Goal: Navigation & Orientation: Understand site structure

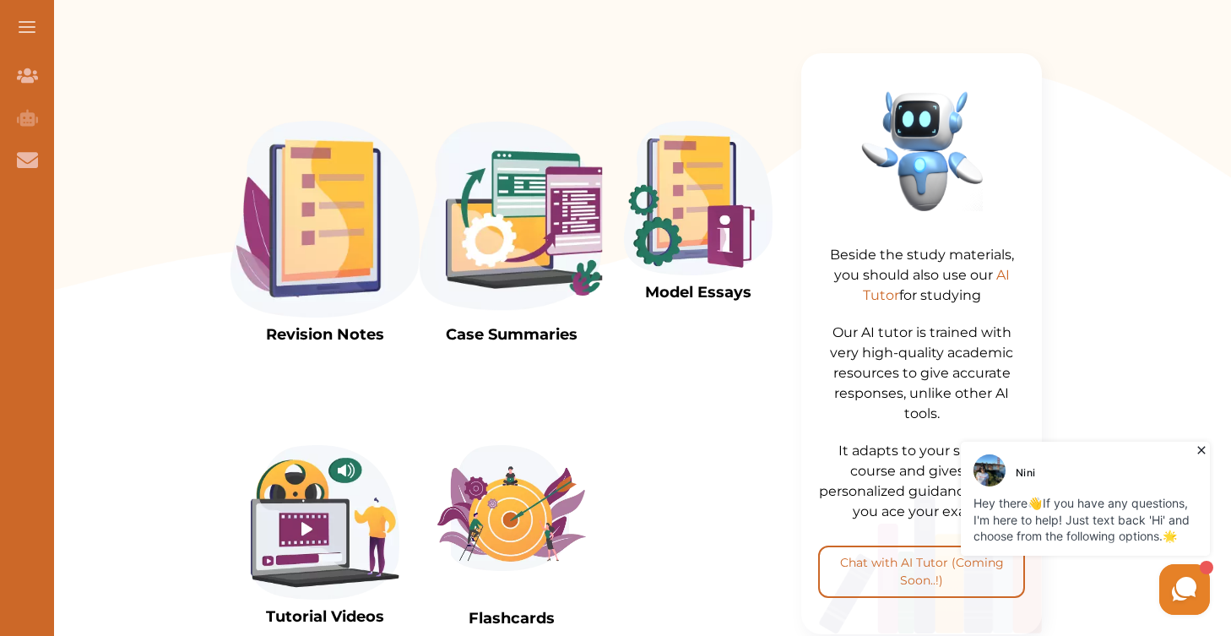
scroll to position [710, 0]
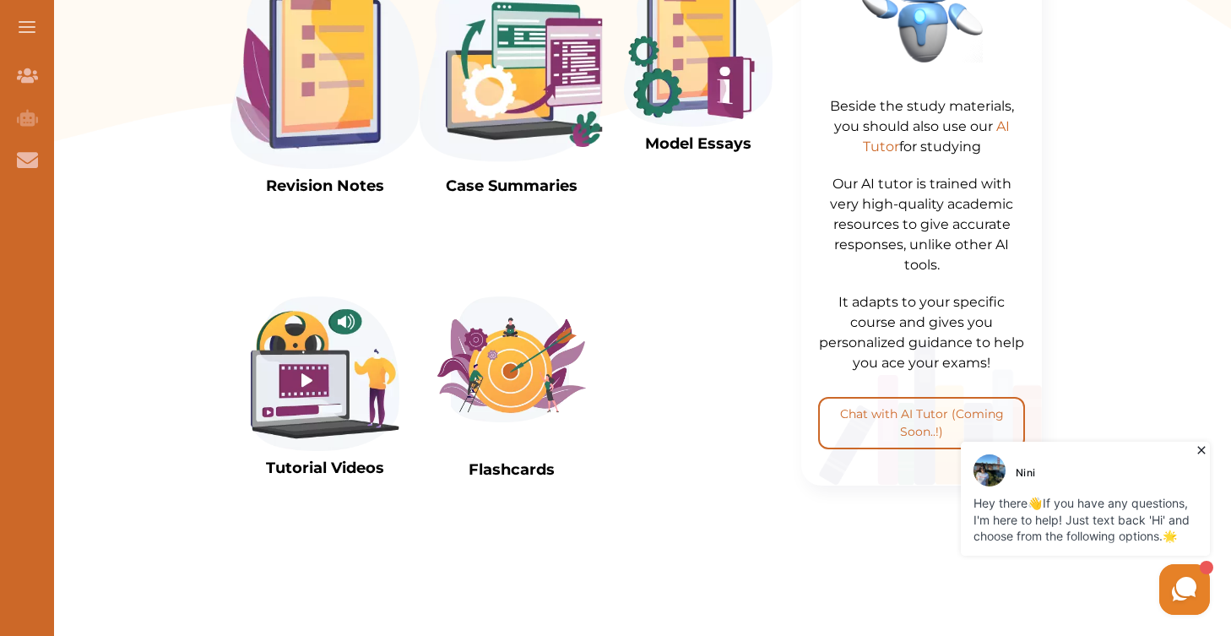
click at [29, 31] on span at bounding box center [27, 32] width 17 height 2
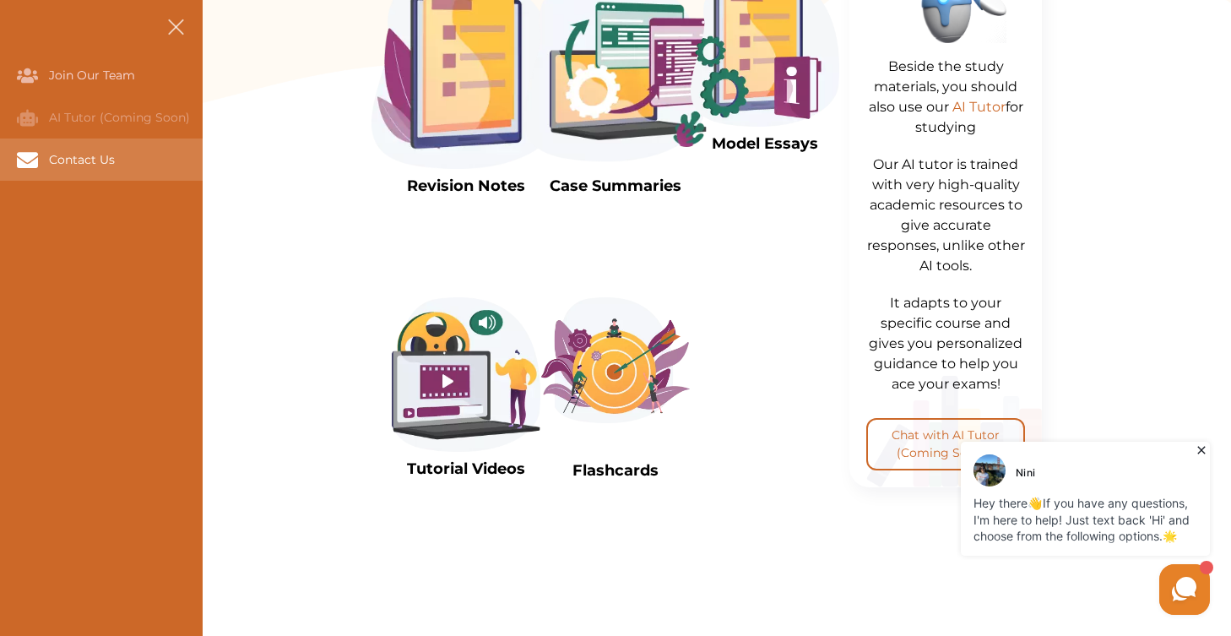
click at [0, 162] on div "Contact Us" at bounding box center [0, 159] width 0 height 42
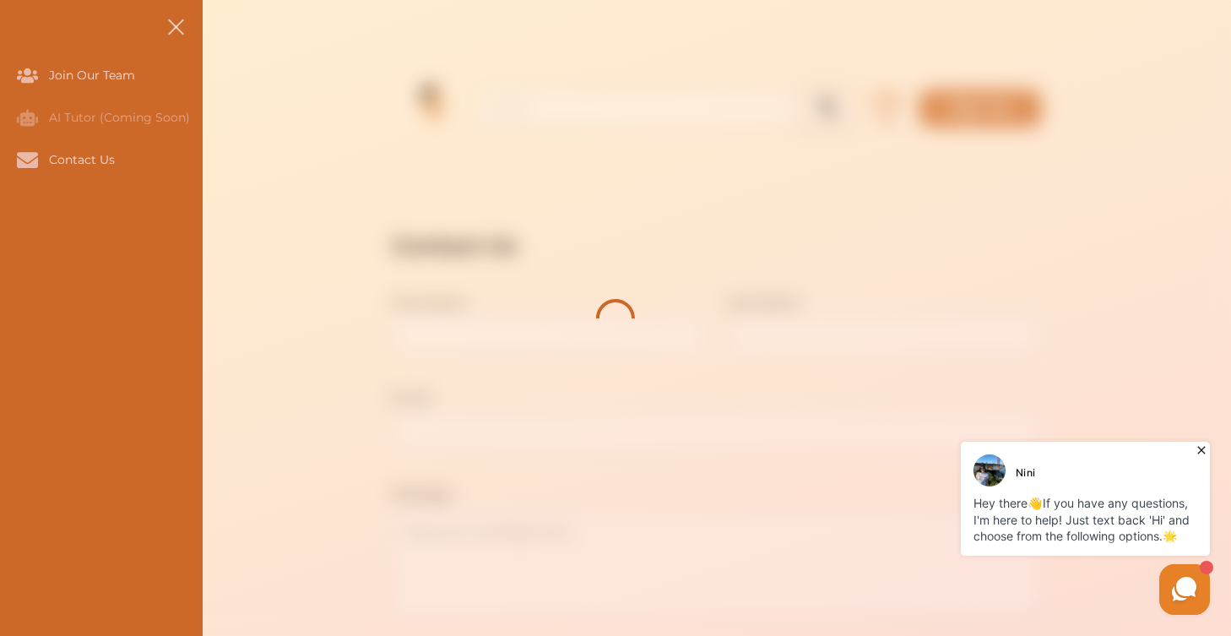
click at [174, 16] on button at bounding box center [176, 27] width 54 height 54
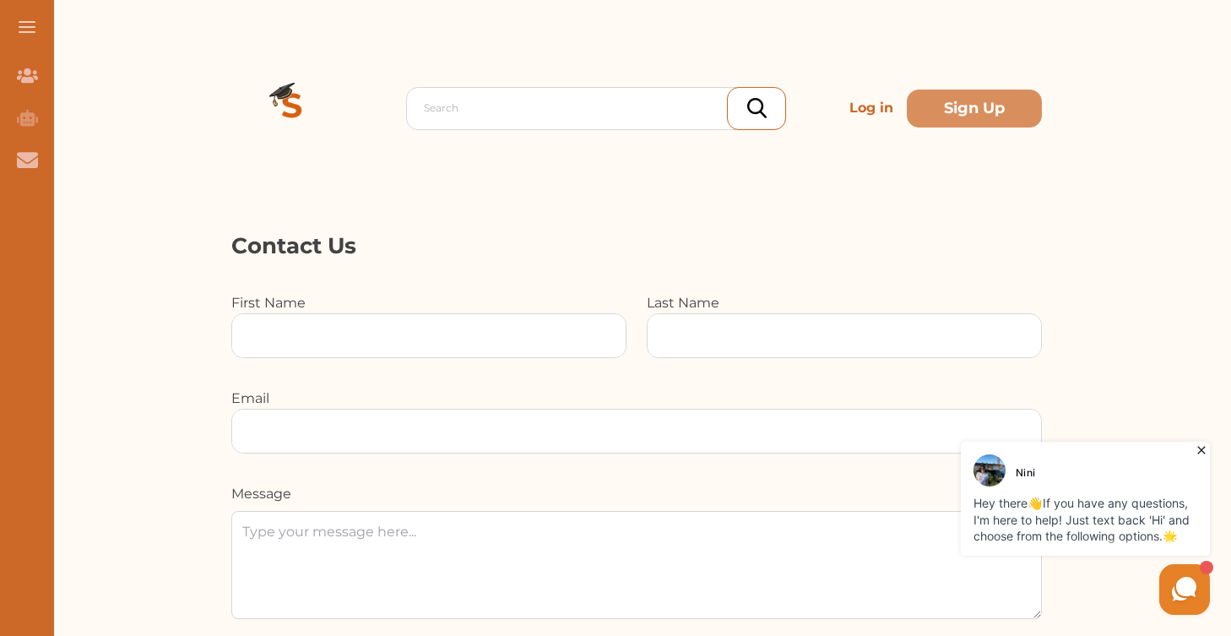
click at [15, 25] on button at bounding box center [27, 27] width 54 height 54
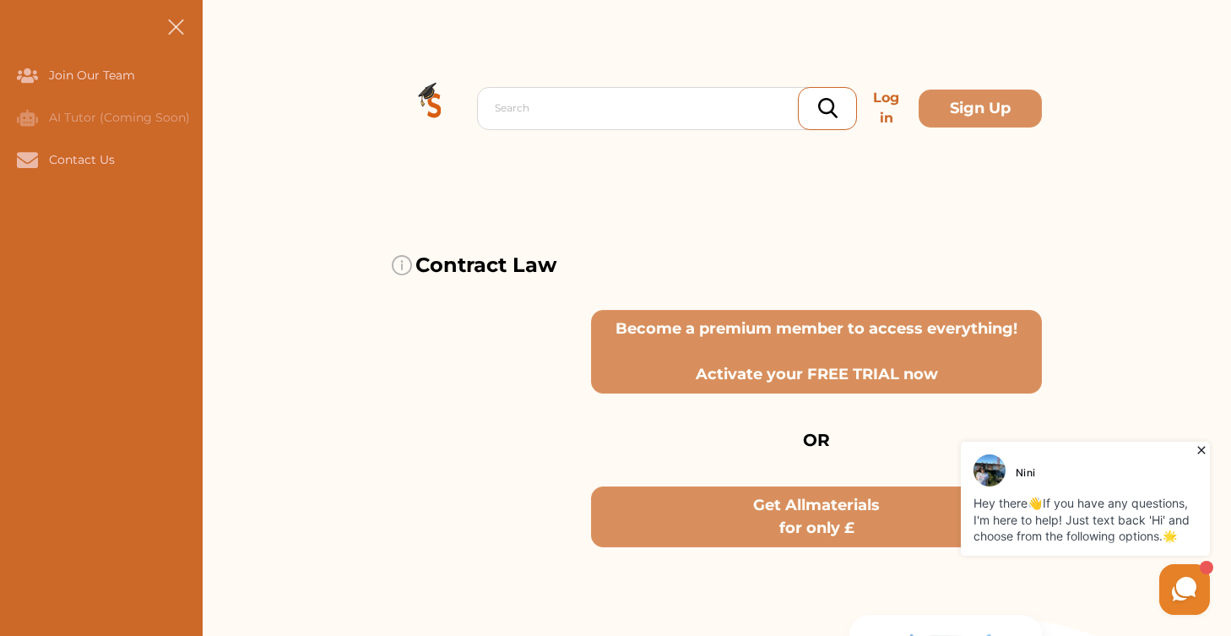
scroll to position [710, 0]
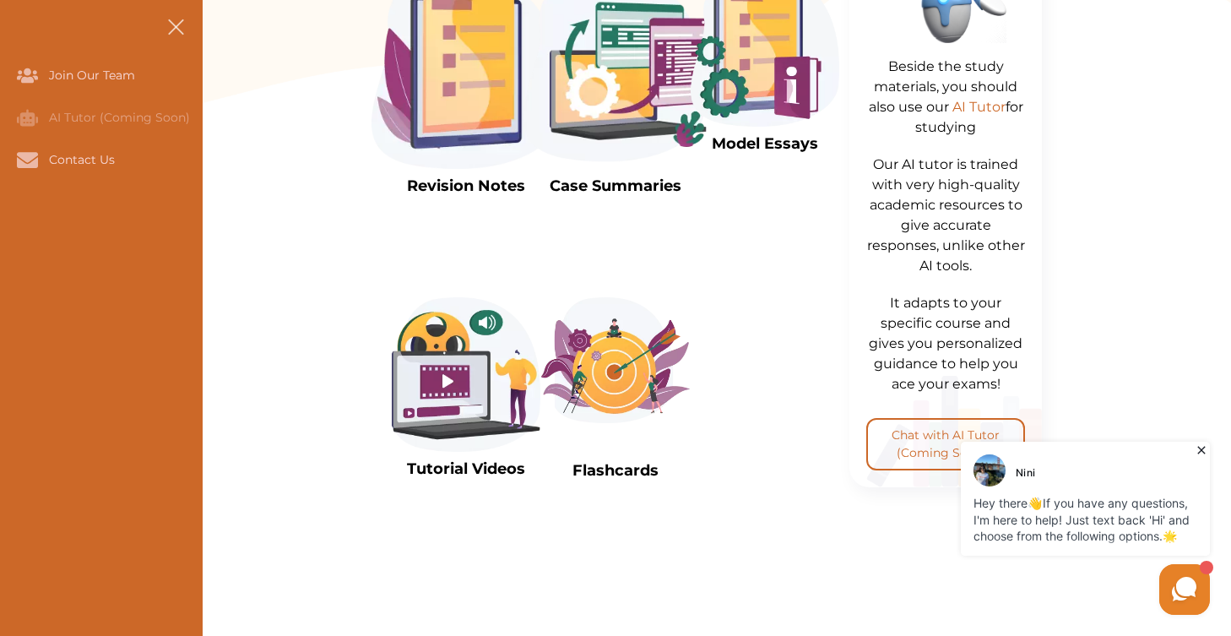
click at [1196, 452] on icon at bounding box center [1201, 449] width 17 height 17
click at [1204, 447] on icon at bounding box center [1201, 450] width 8 height 8
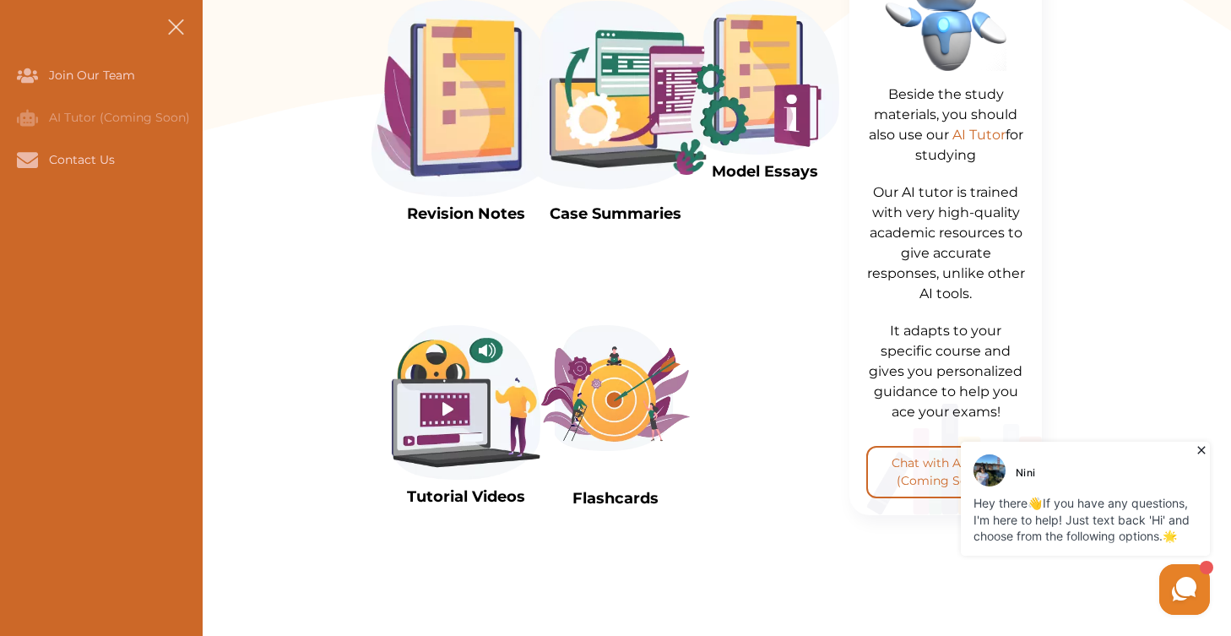
scroll to position [680, 0]
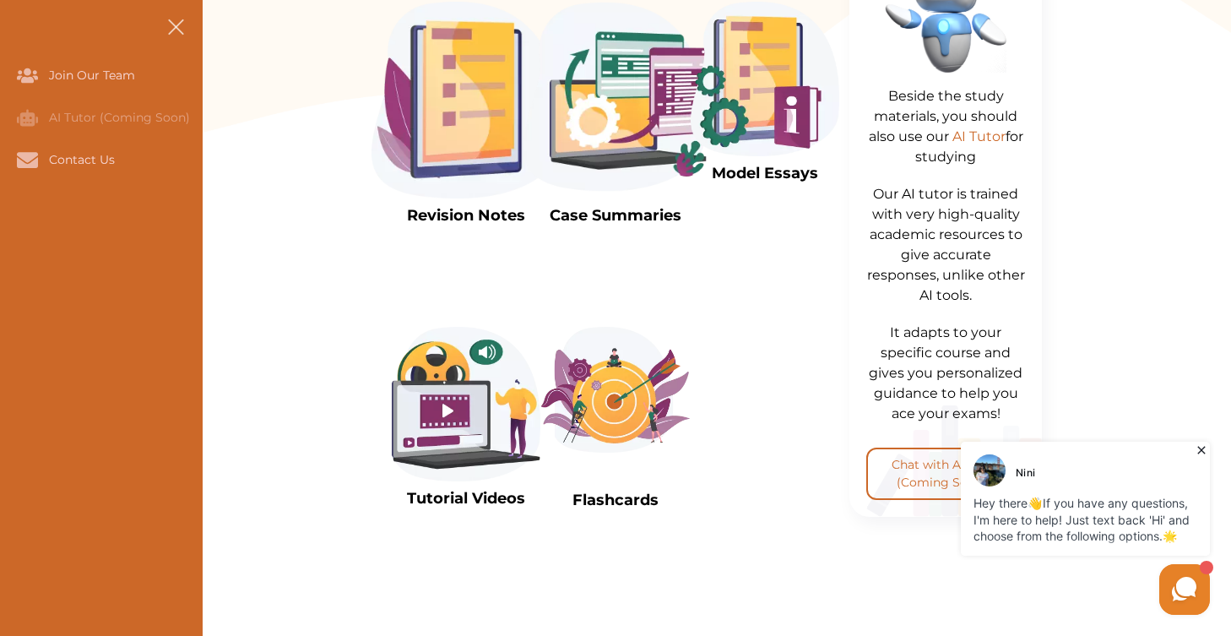
click at [165, 32] on span at bounding box center [175, 32] width 21 height 2
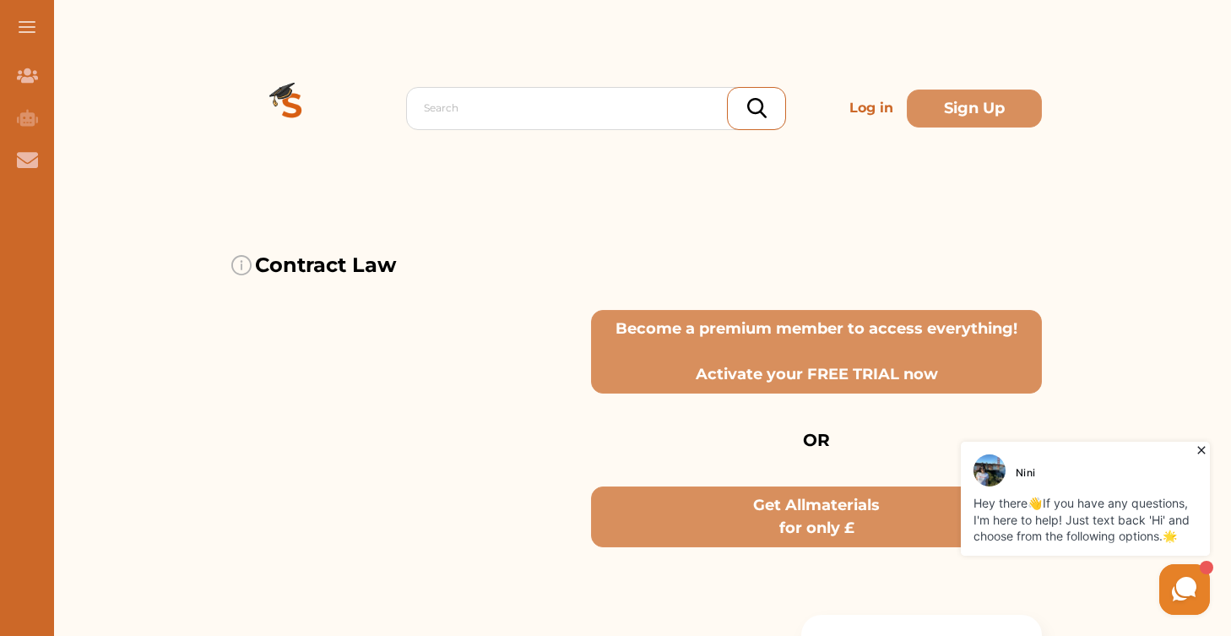
scroll to position [0, 0]
click at [20, 79] on icon "Join Our Team" at bounding box center [27, 75] width 21 height 14
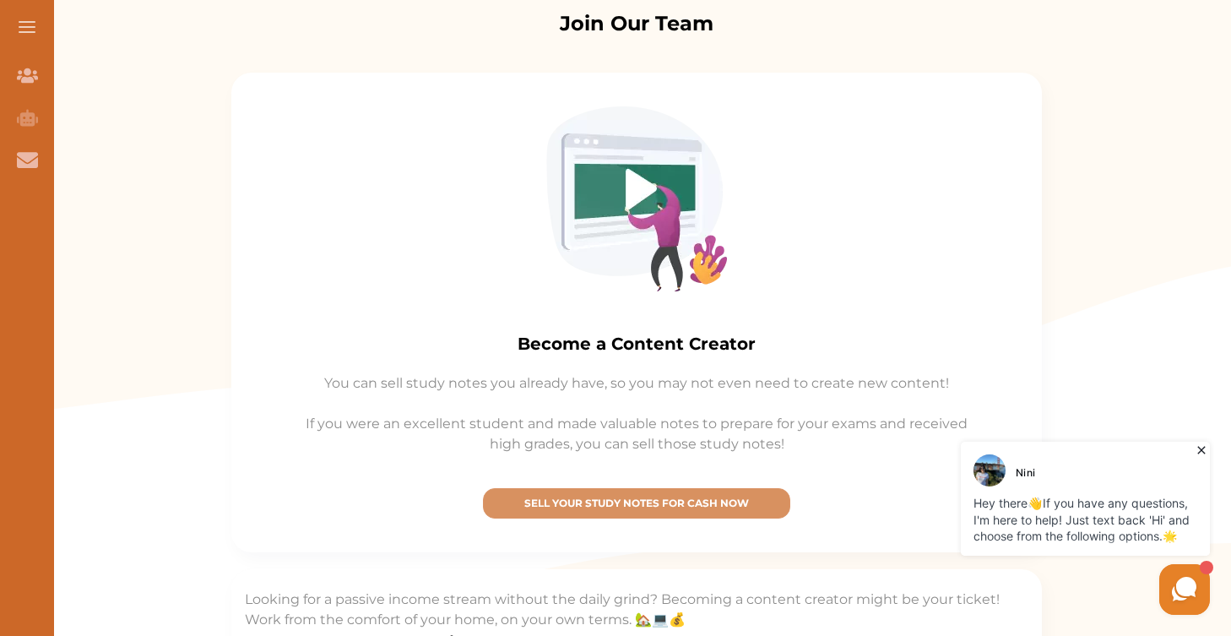
scroll to position [378, 0]
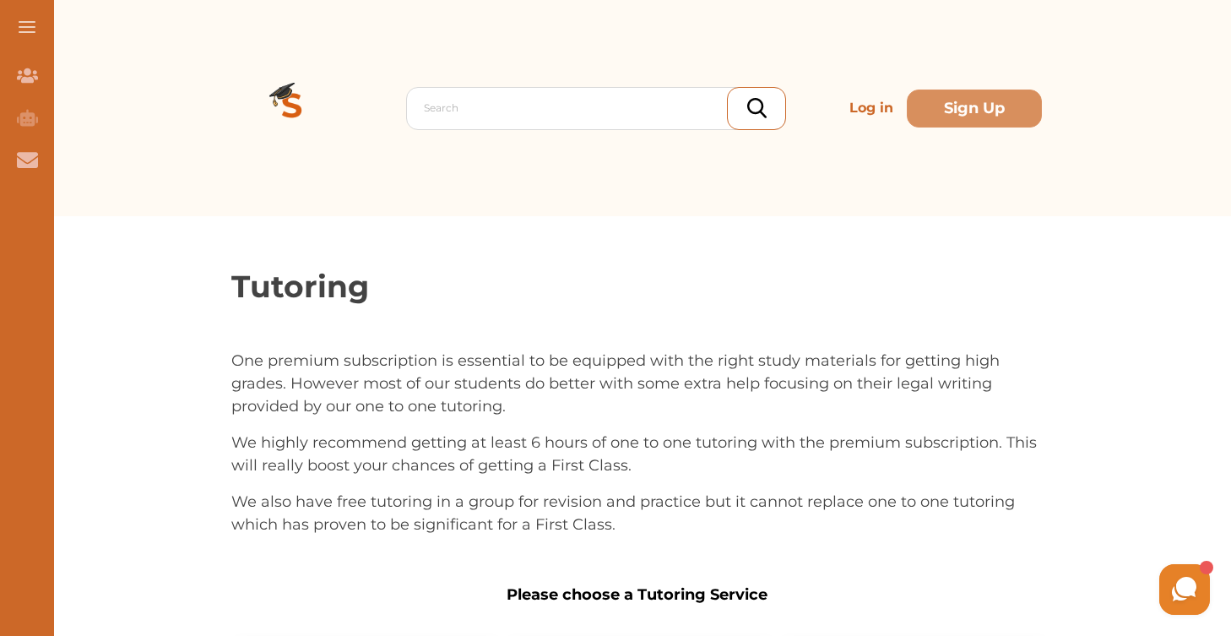
click at [288, 103] on img at bounding box center [292, 108] width 122 height 122
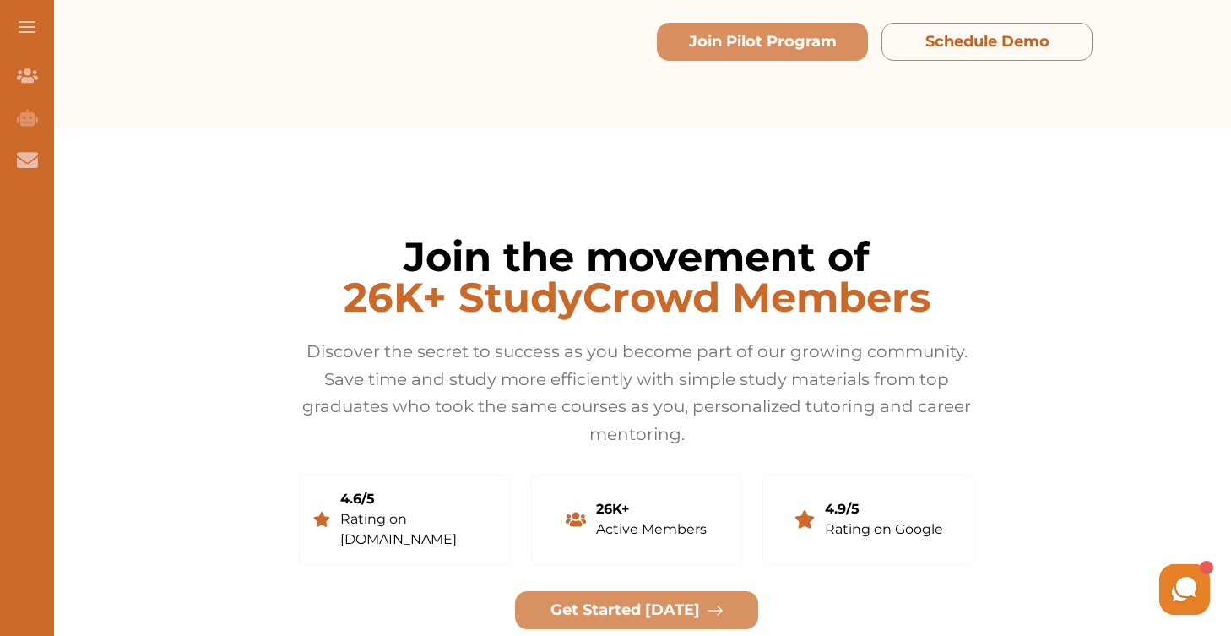
scroll to position [3160, 0]
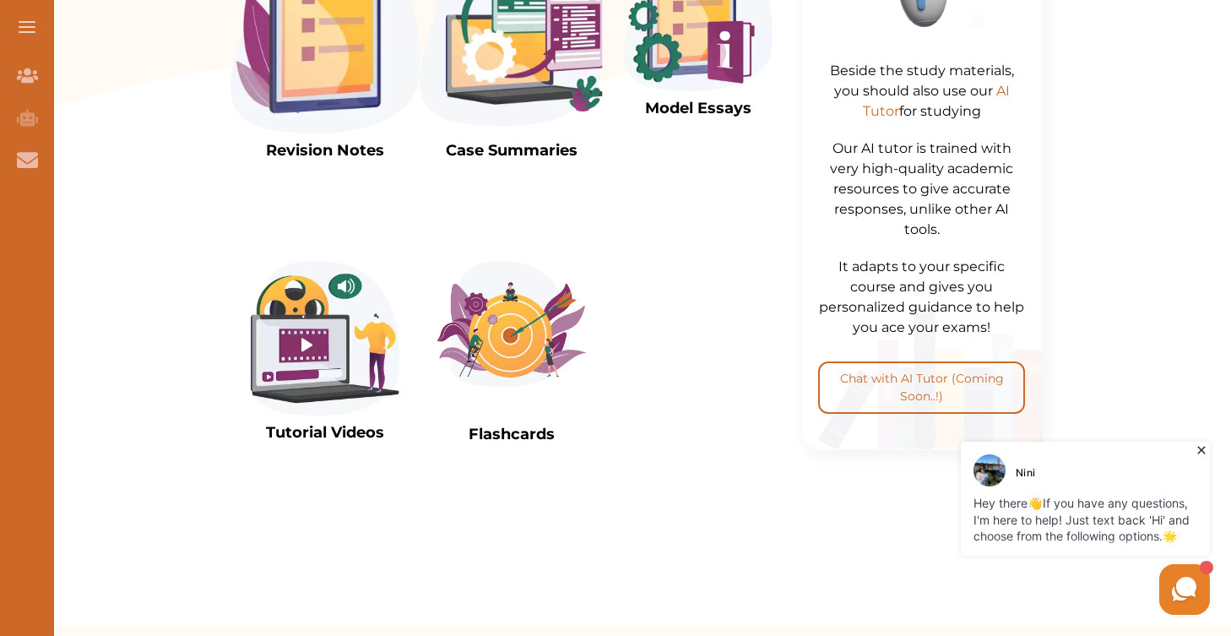
scroll to position [792, 0]
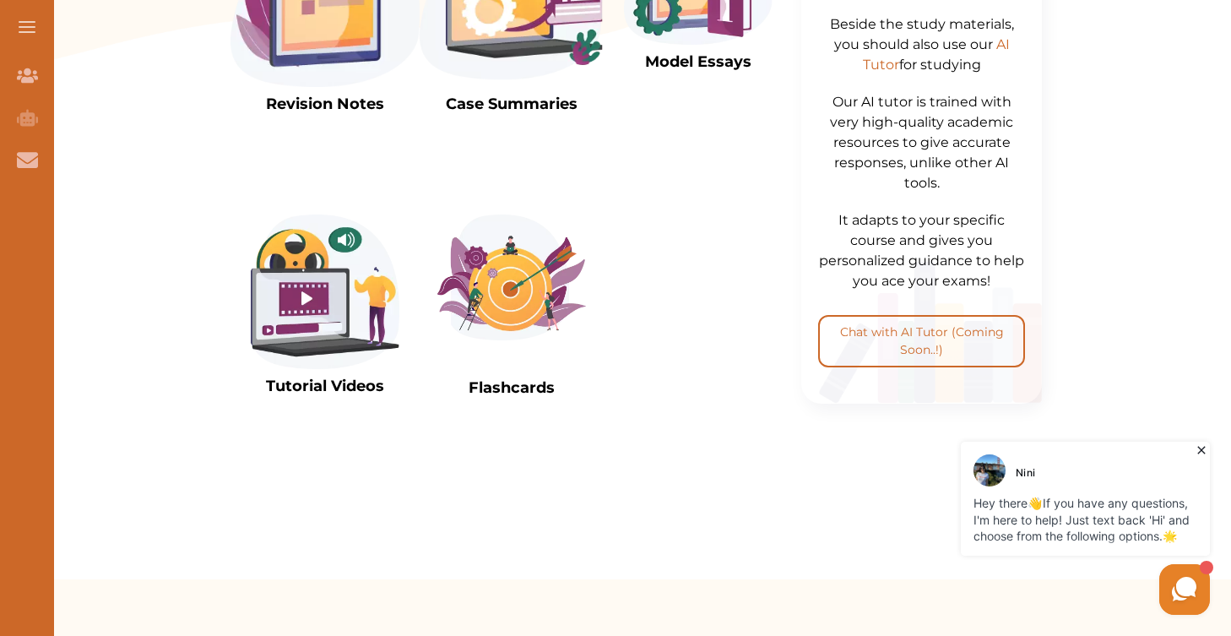
click at [266, 317] on img at bounding box center [325, 291] width 149 height 154
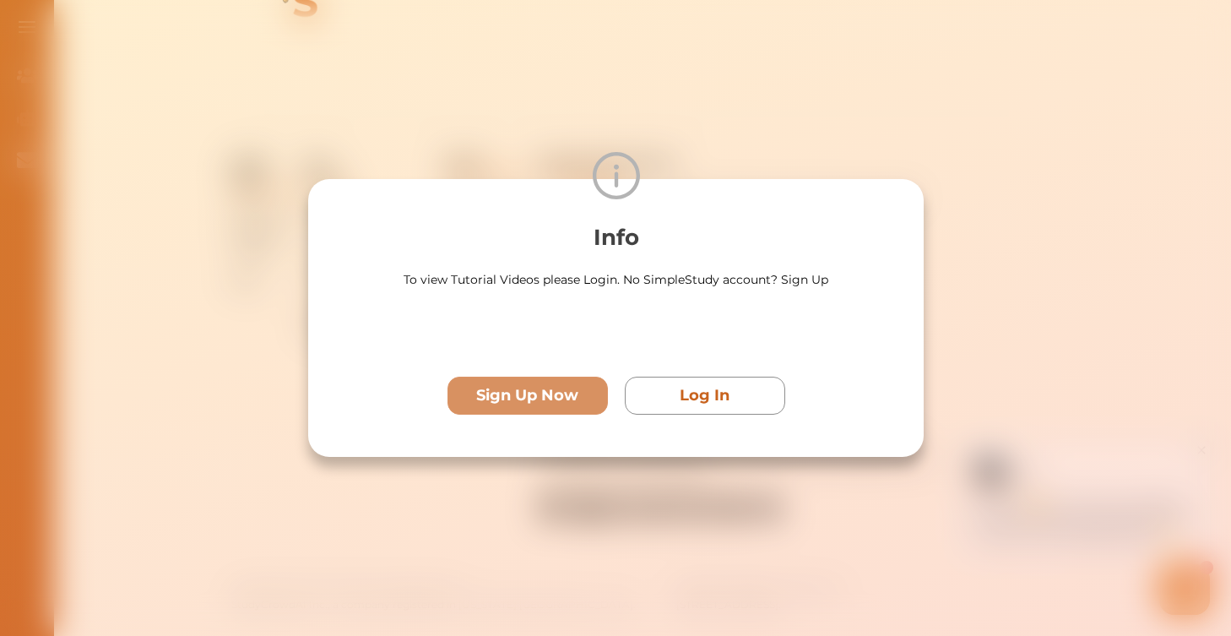
click at [834, 162] on div at bounding box center [615, 175] width 615 height 47
click at [921, 81] on div "Info To view Tutorial Videos please Login. No SimpleStudy account? Sign Up Sign…" at bounding box center [615, 318] width 1231 height 636
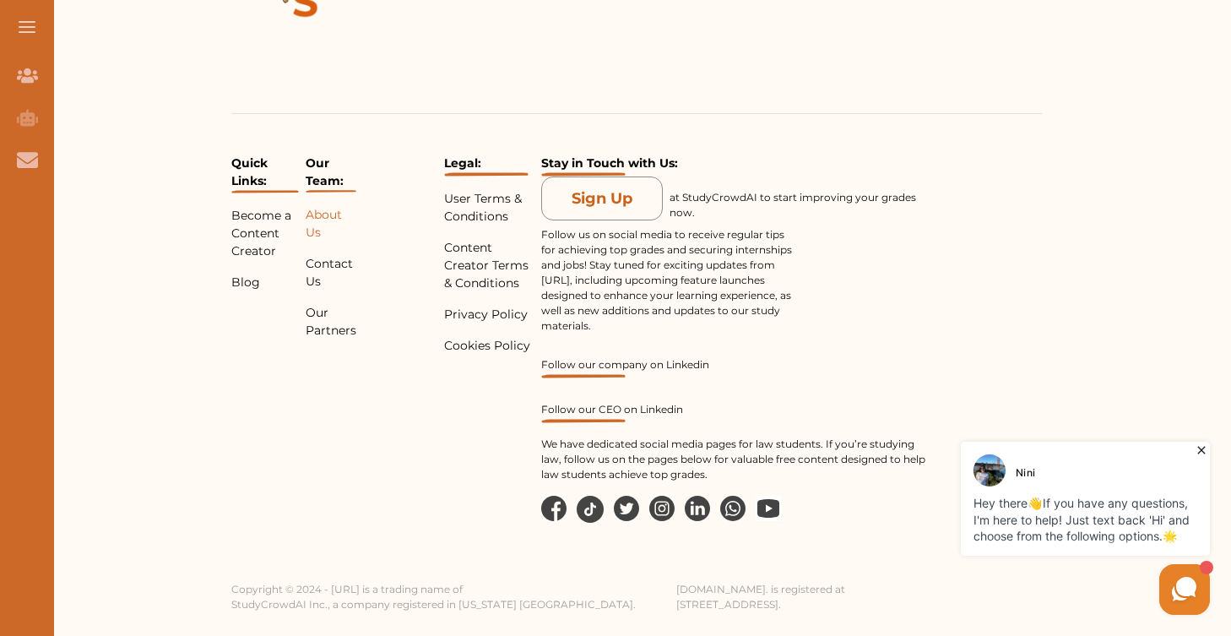
click at [307, 226] on p "About Us" at bounding box center [331, 223] width 51 height 35
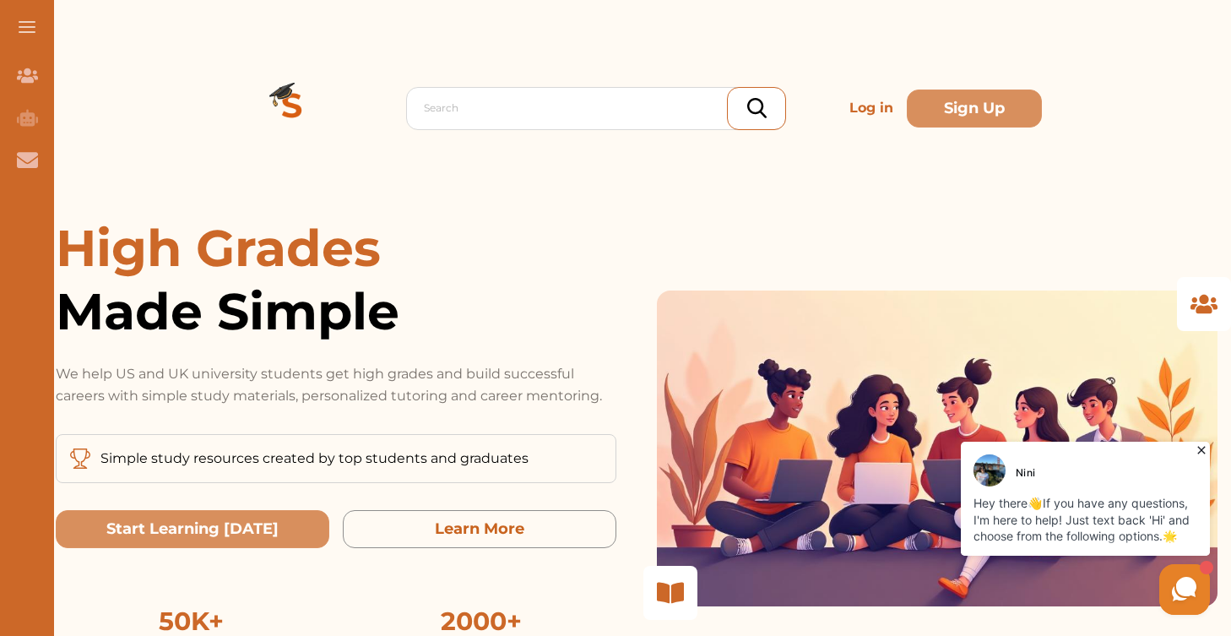
click at [1203, 454] on icon at bounding box center [1201, 449] width 17 height 17
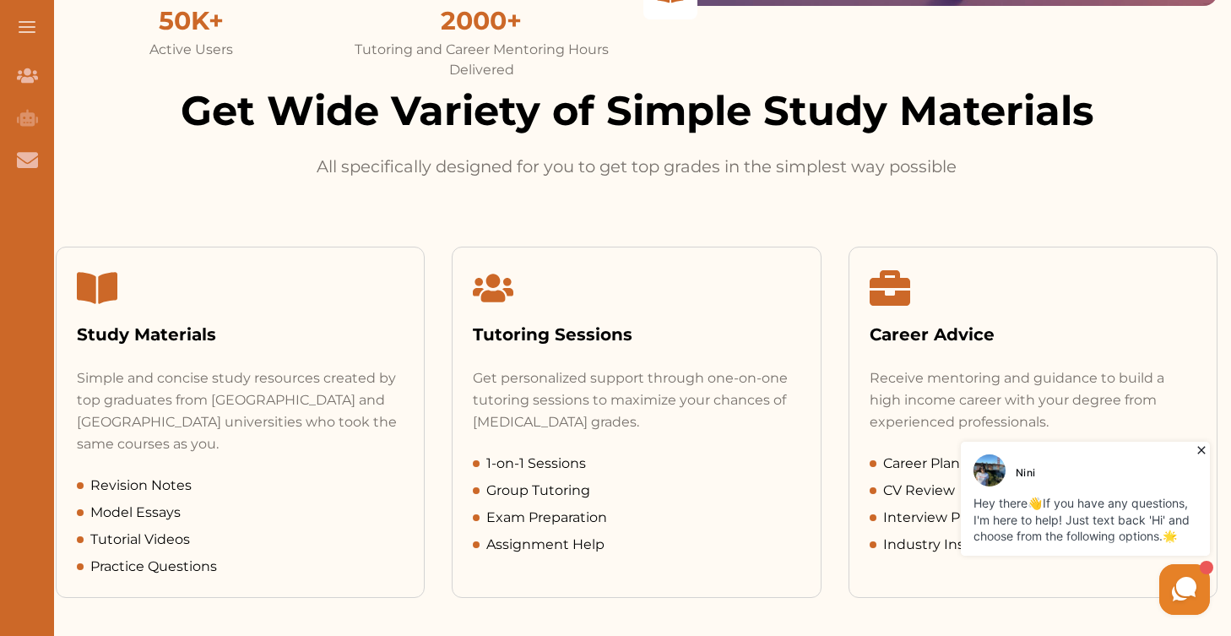
scroll to position [790, 0]
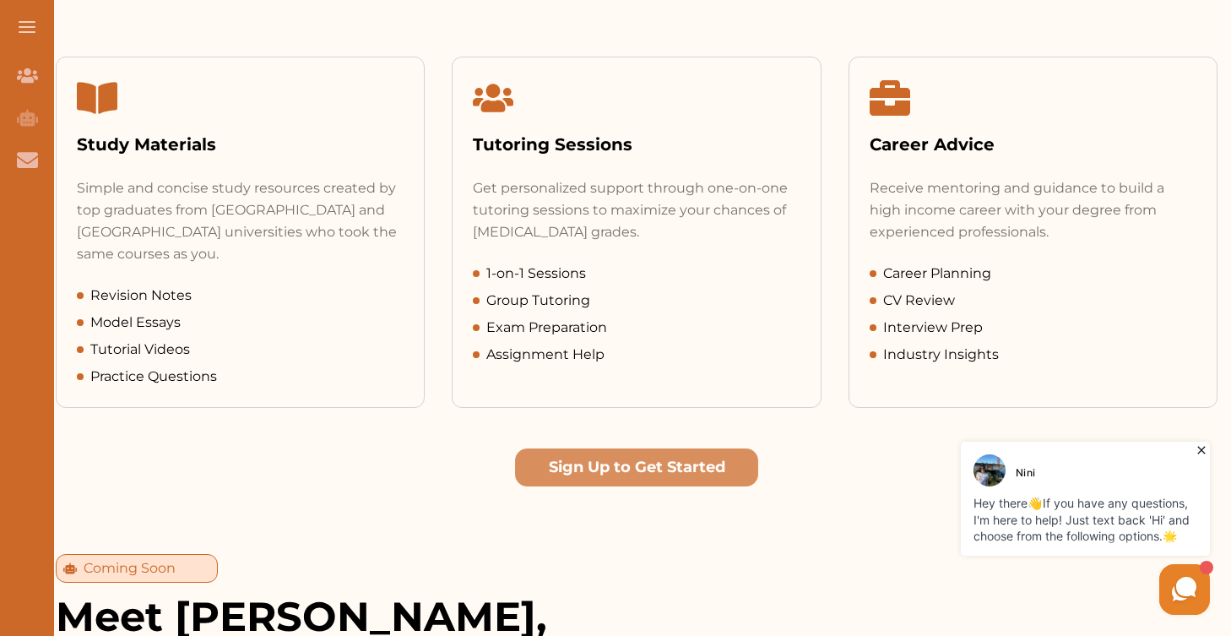
click at [563, 183] on div "Get personalized support through one-on-one tutoring sessions to maximize your …" at bounding box center [636, 210] width 327 height 66
click at [507, 327] on span "Exam Preparation" at bounding box center [546, 327] width 121 height 20
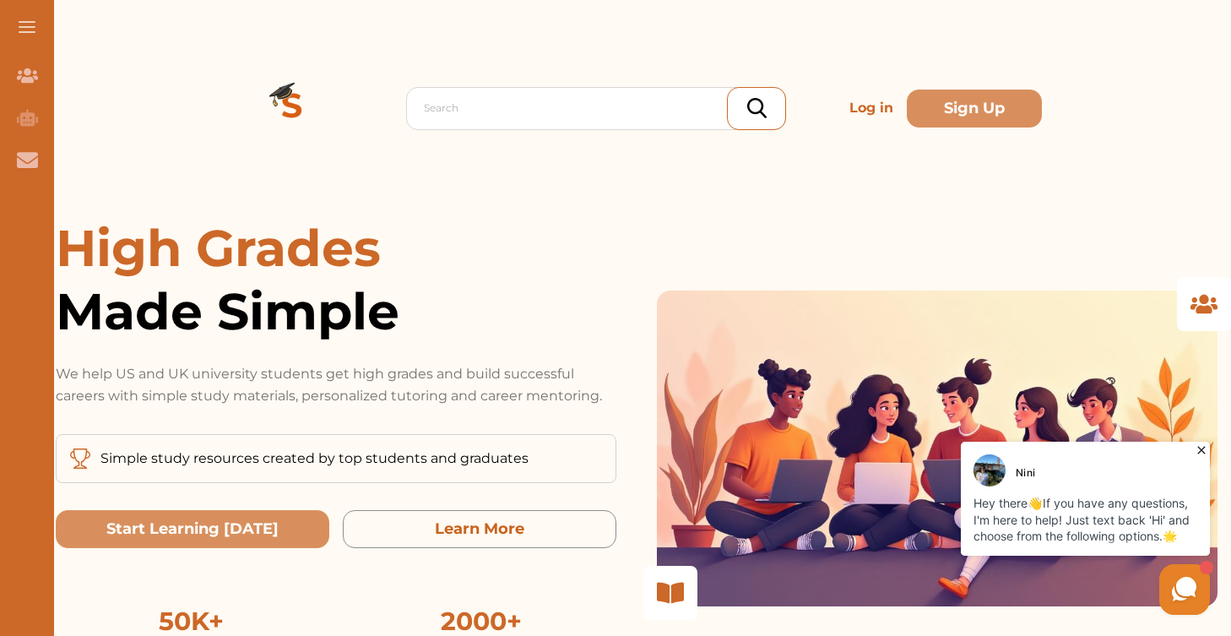
scroll to position [0, 0]
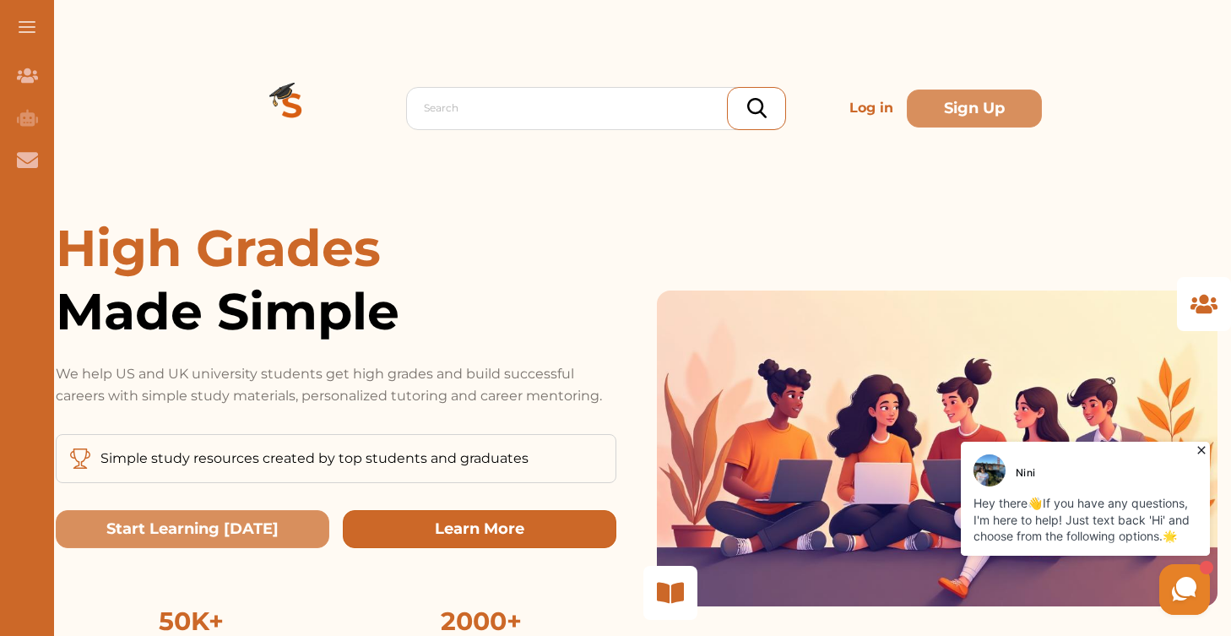
click at [447, 532] on button "Learn More" at bounding box center [480, 529] width 274 height 38
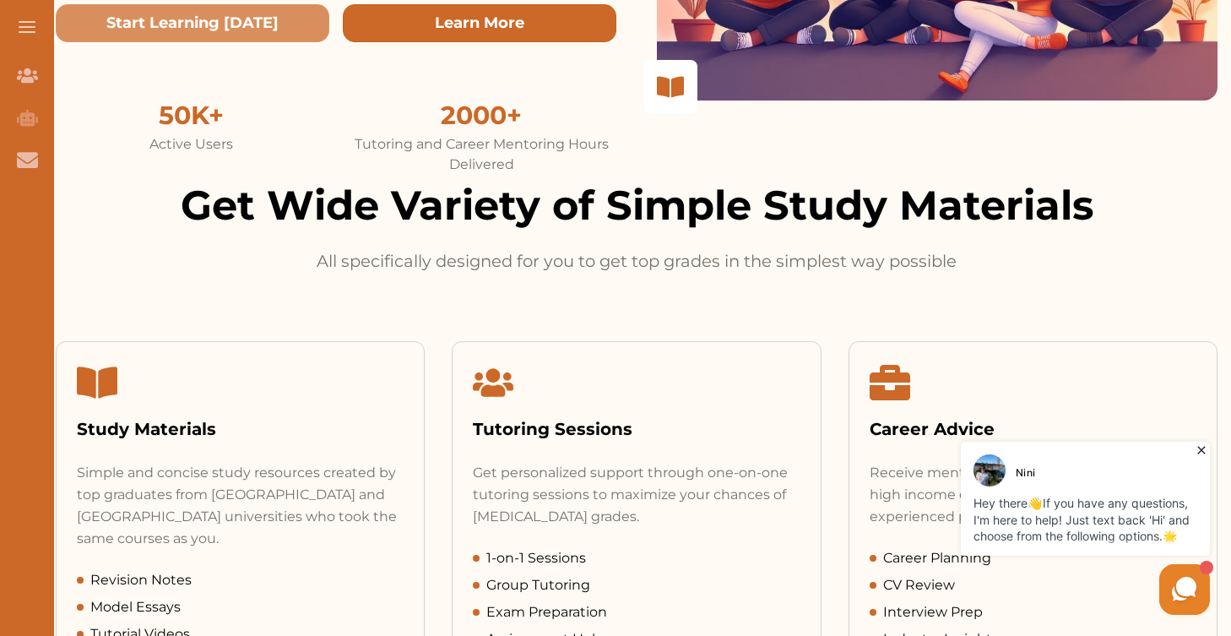
scroll to position [680, 0]
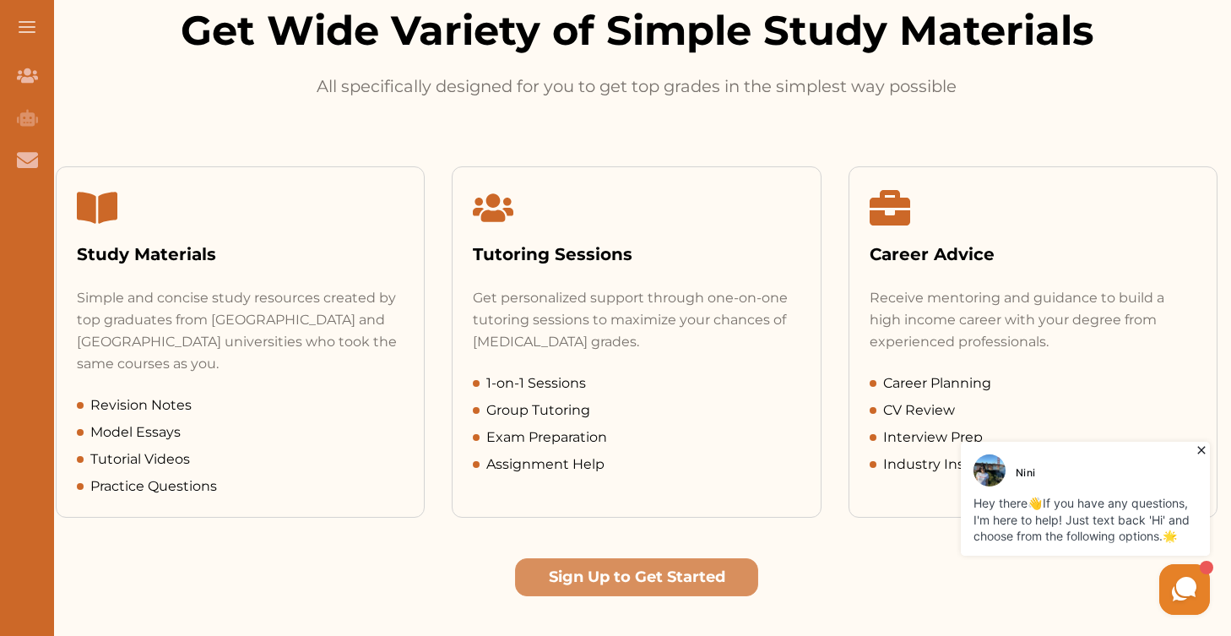
click at [24, 35] on button at bounding box center [27, 27] width 54 height 54
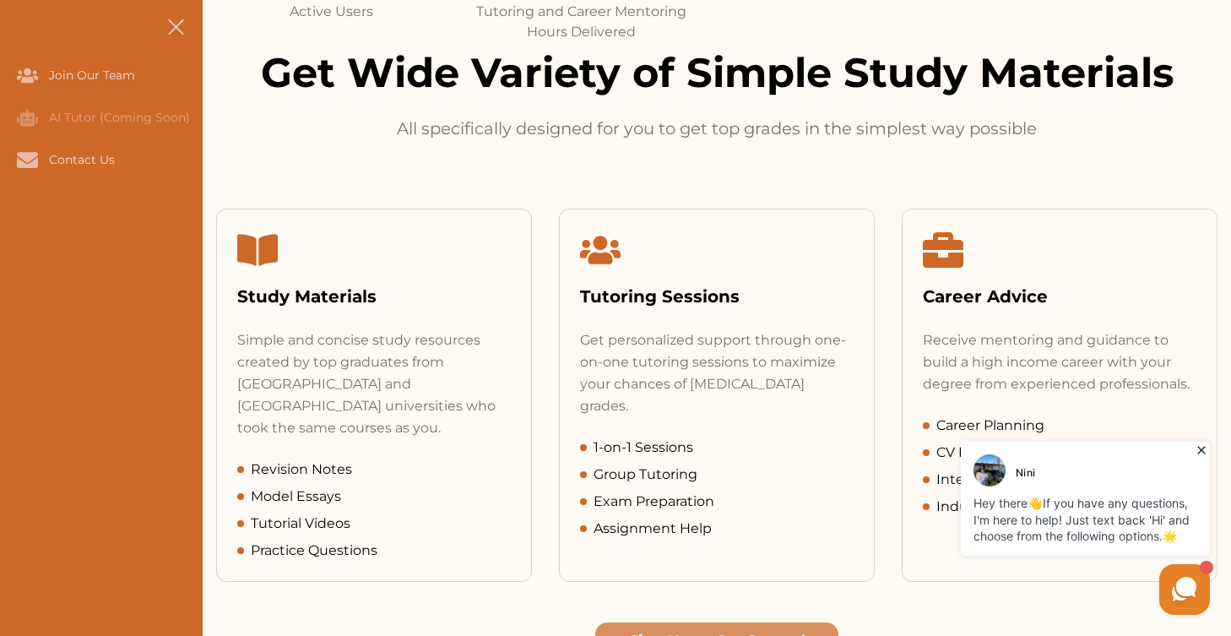
click at [24, 35] on nav "Join Our Team AI Tutor (Coming Soon) Contact Us" at bounding box center [101, 318] width 203 height 636
click at [176, 24] on button at bounding box center [176, 27] width 54 height 54
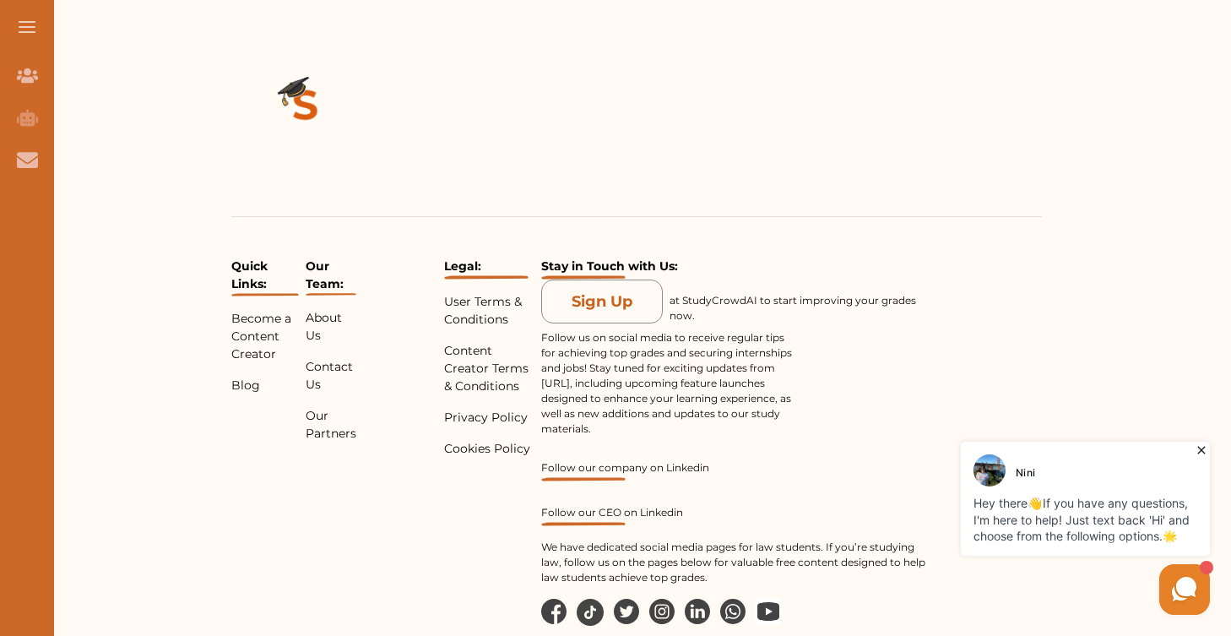
scroll to position [3810, 0]
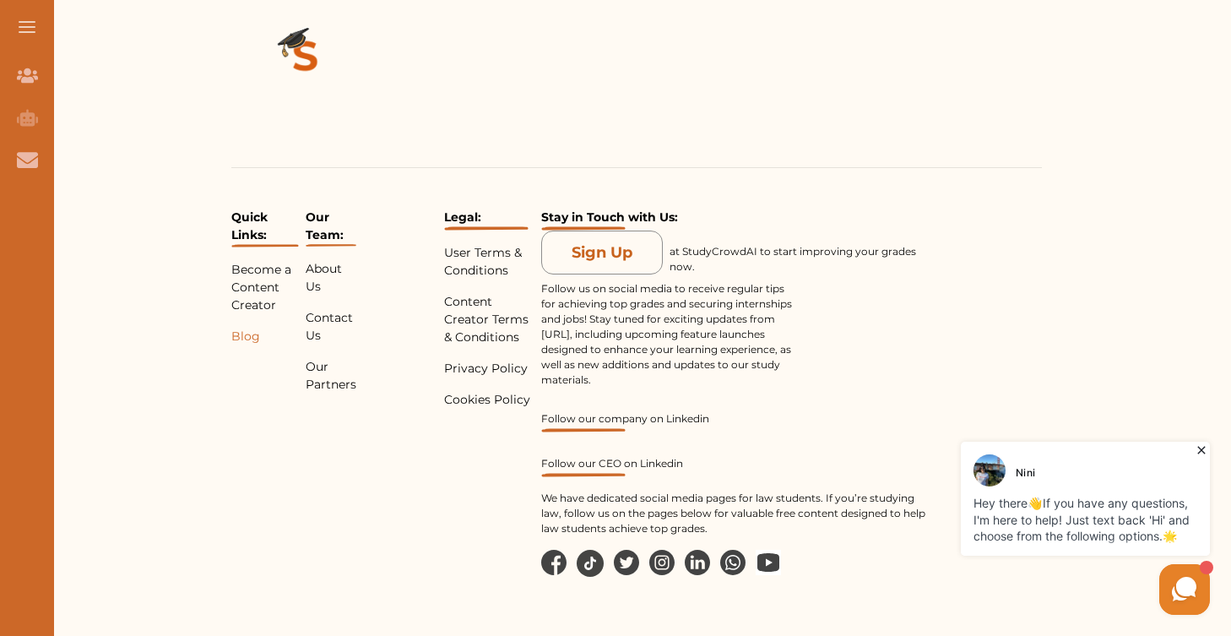
click at [236, 328] on p "Blog" at bounding box center [265, 337] width 68 height 18
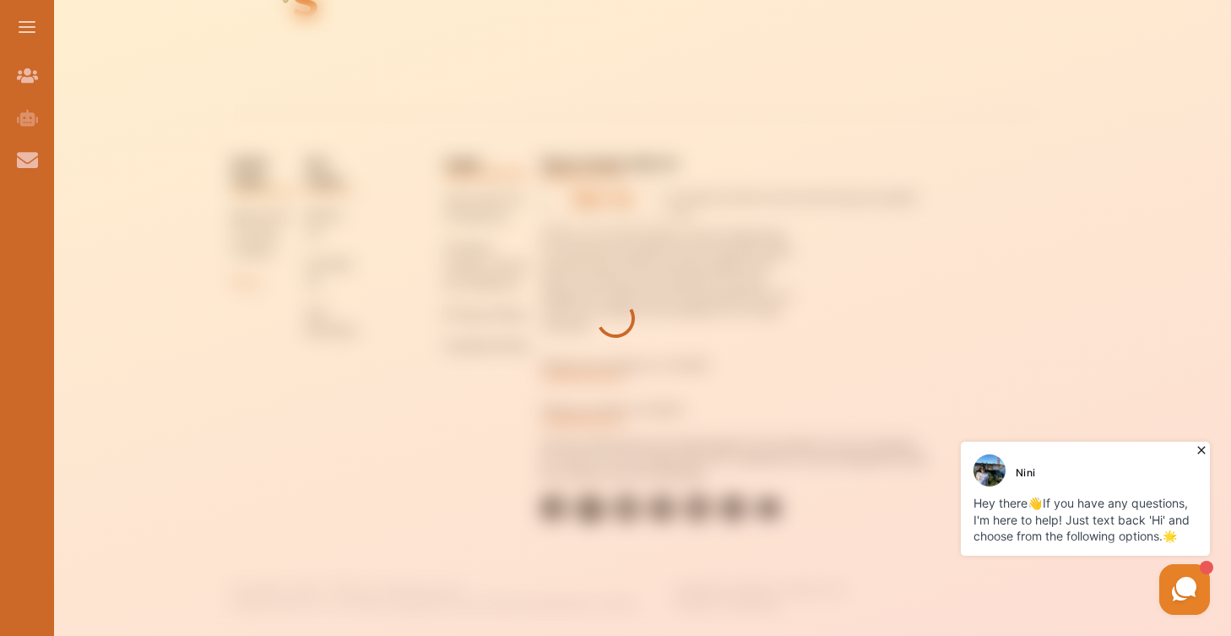
scroll to position [854, 0]
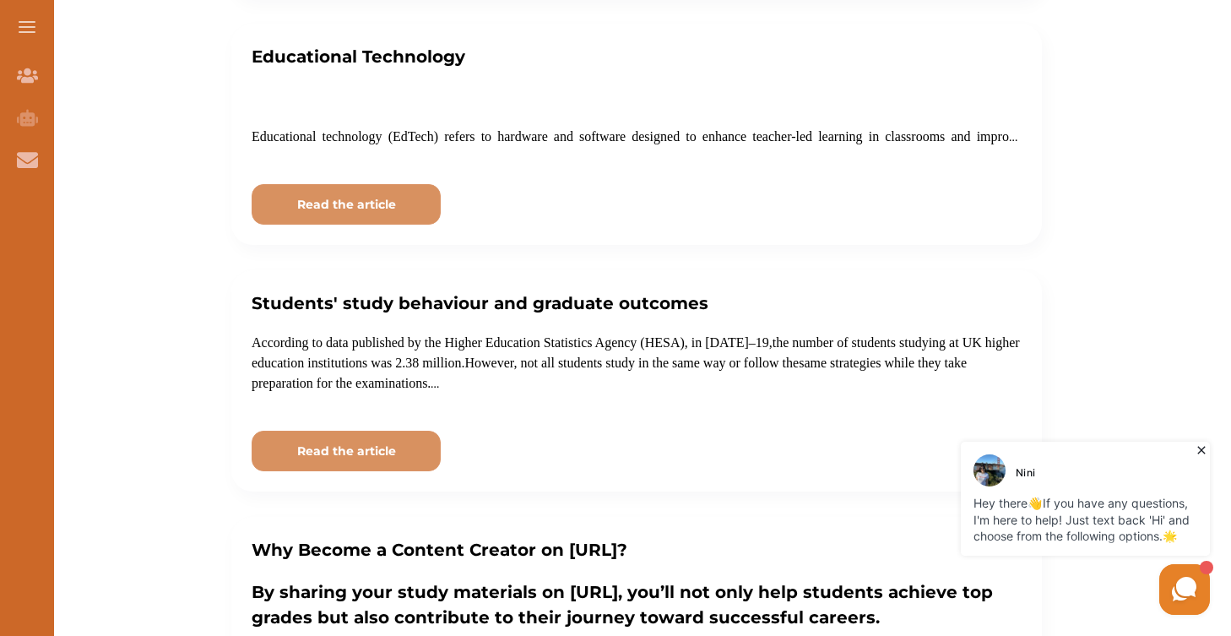
click at [1197, 453] on icon at bounding box center [1201, 449] width 17 height 17
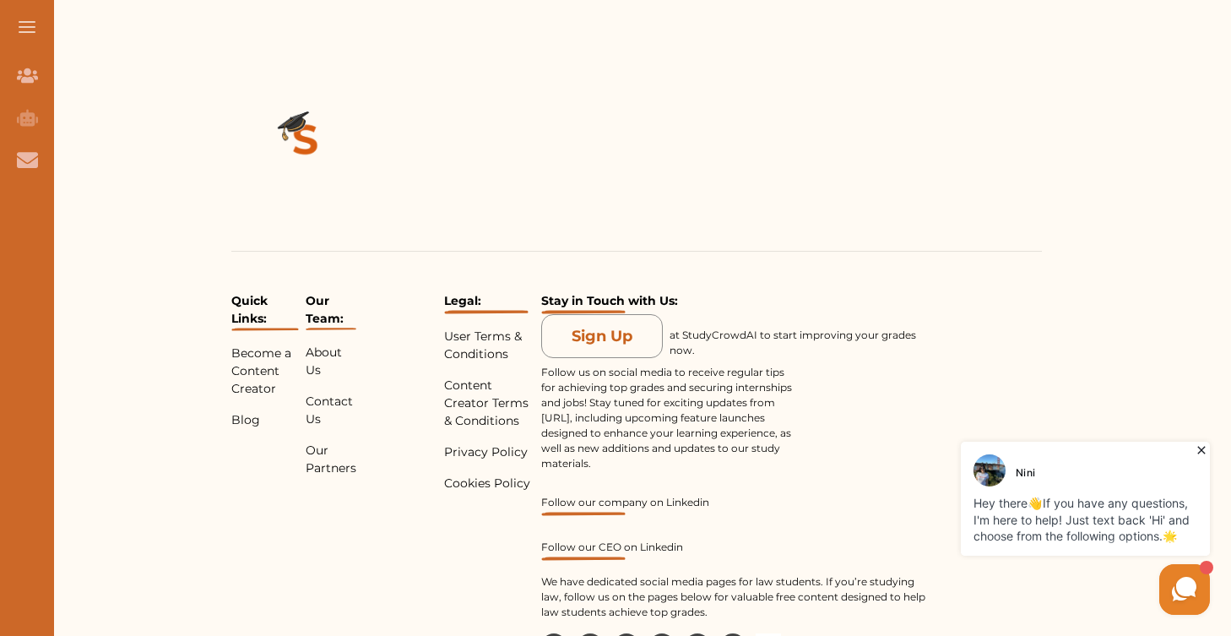
scroll to position [2131, 0]
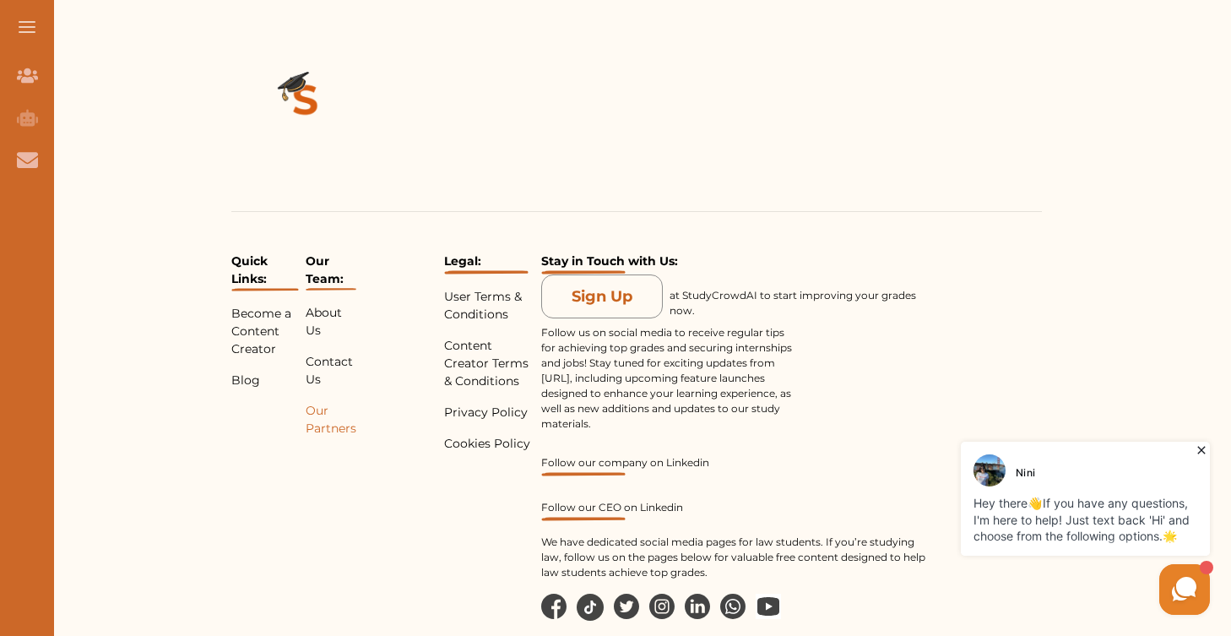
click at [307, 423] on p "Our Partners" at bounding box center [331, 419] width 51 height 35
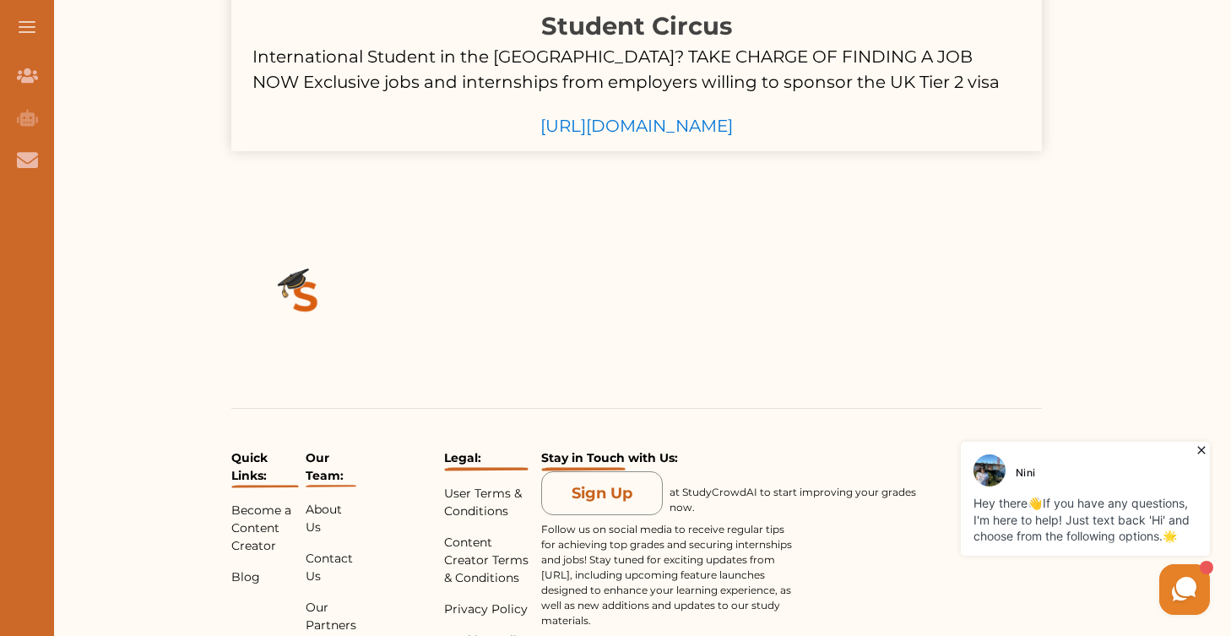
scroll to position [1107, 0]
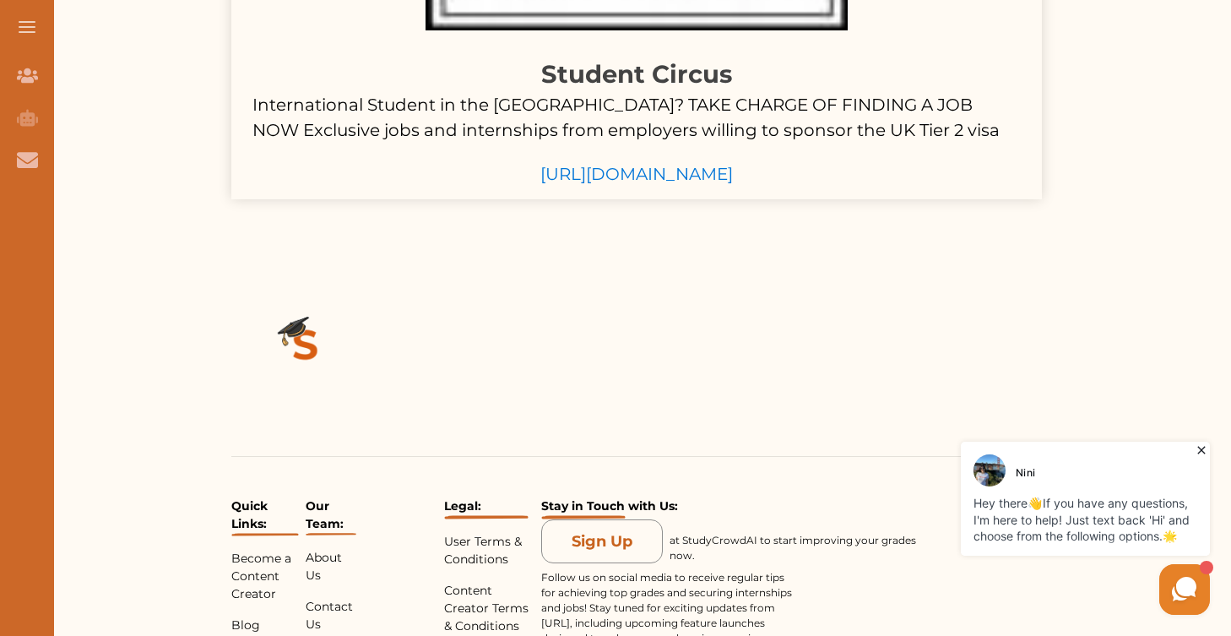
click at [624, 176] on link "[URL][DOMAIN_NAME]" at bounding box center [636, 174] width 192 height 20
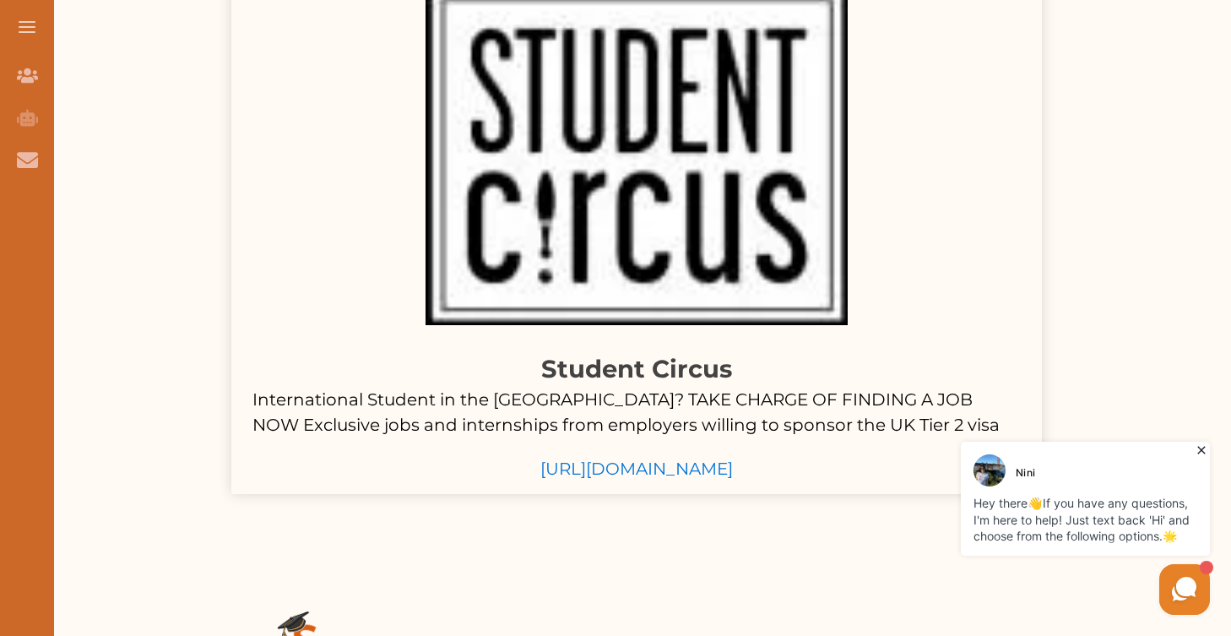
scroll to position [804, 0]
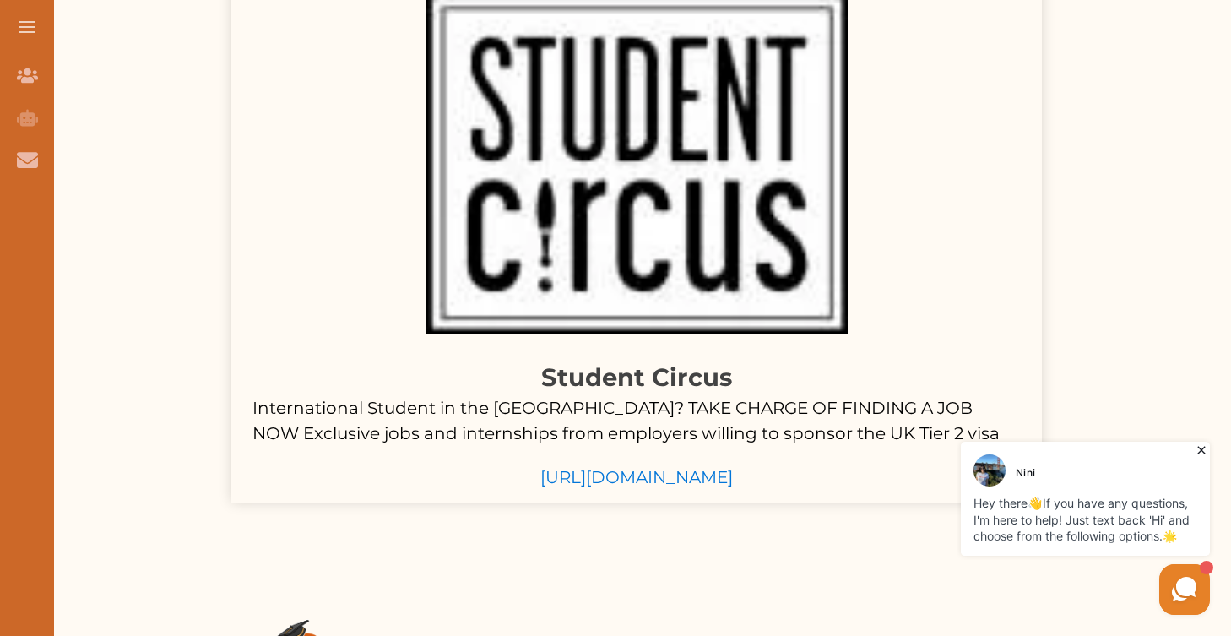
click at [574, 468] on link "[URL][DOMAIN_NAME]" at bounding box center [636, 477] width 192 height 20
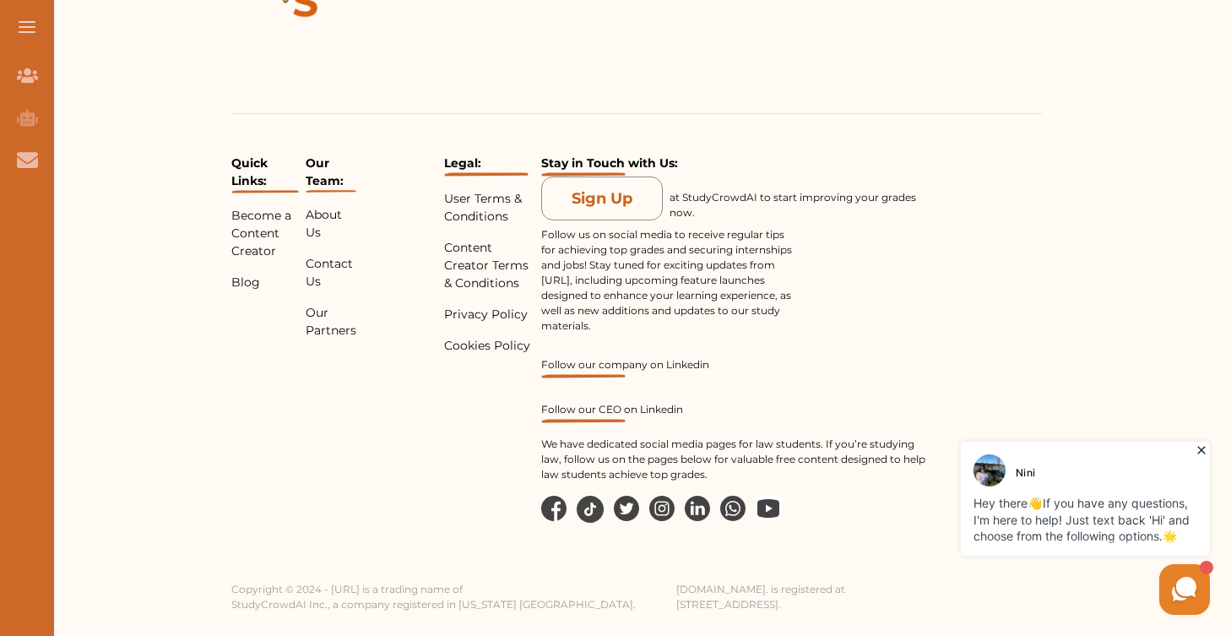
scroll to position [1449, 0]
click at [321, 218] on p "About Us" at bounding box center [331, 224] width 51 height 35
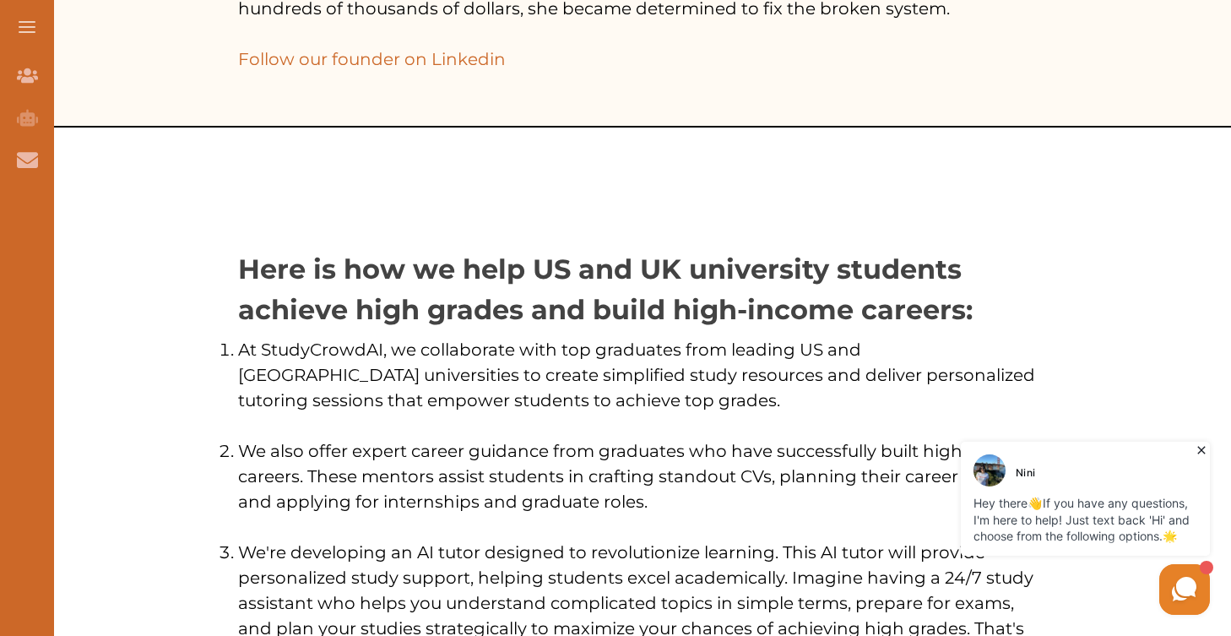
scroll to position [716, 0]
